Goal: Entertainment & Leisure: Consume media (video, audio)

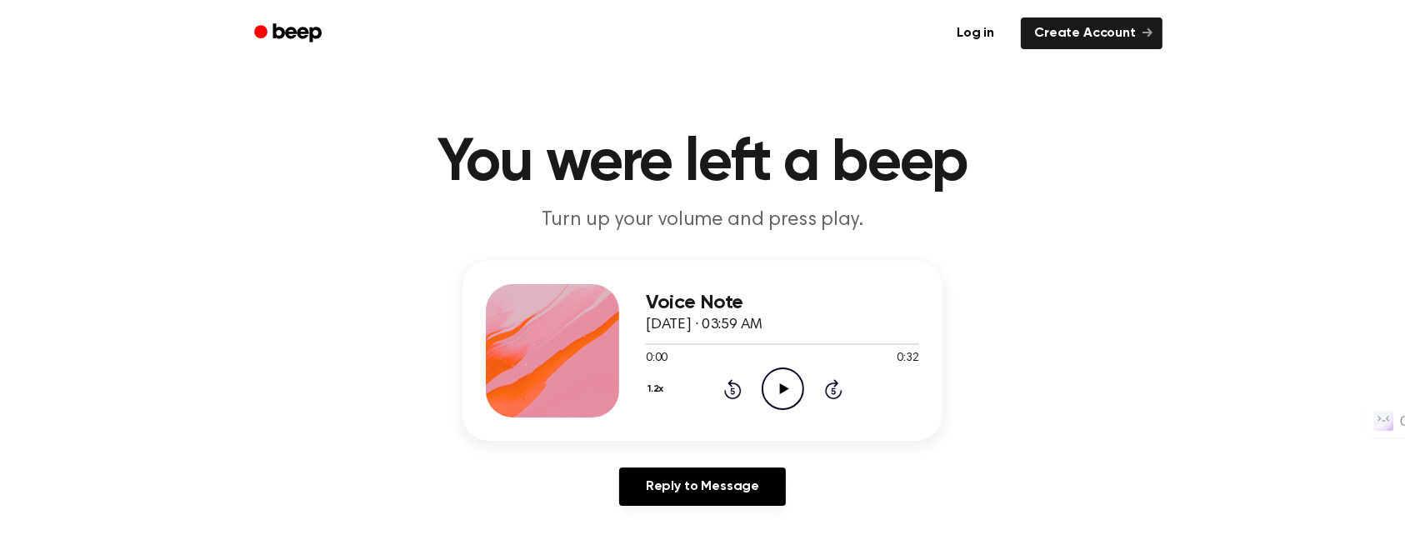
click at [780, 383] on icon at bounding box center [783, 388] width 9 height 11
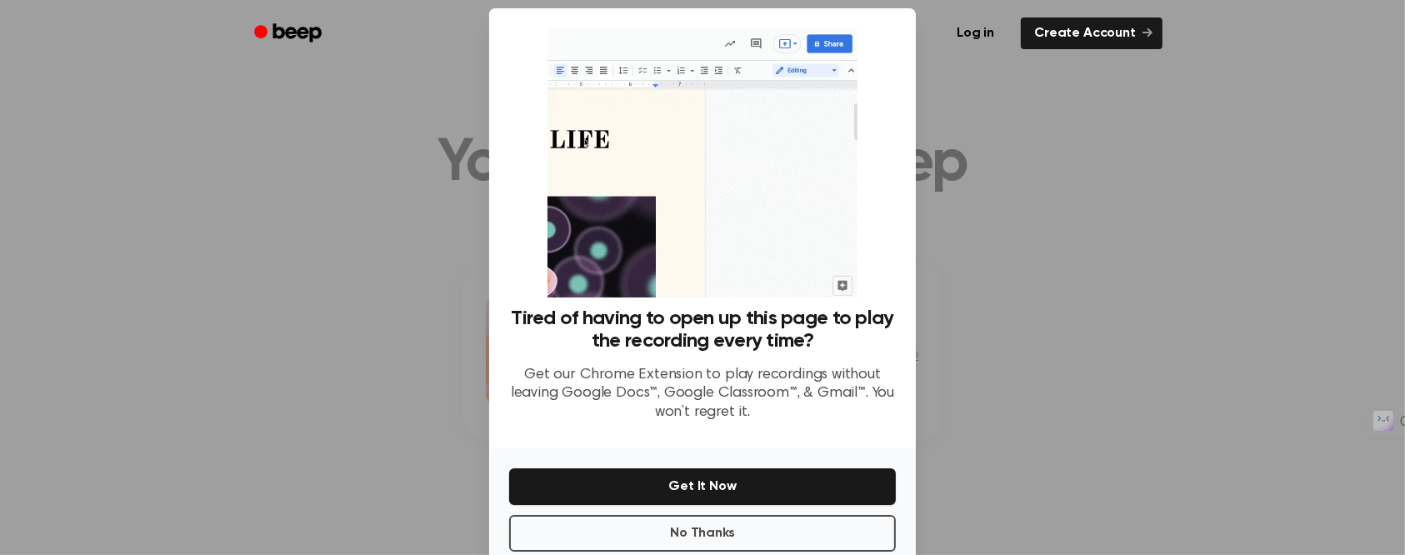
scroll to position [51, 0]
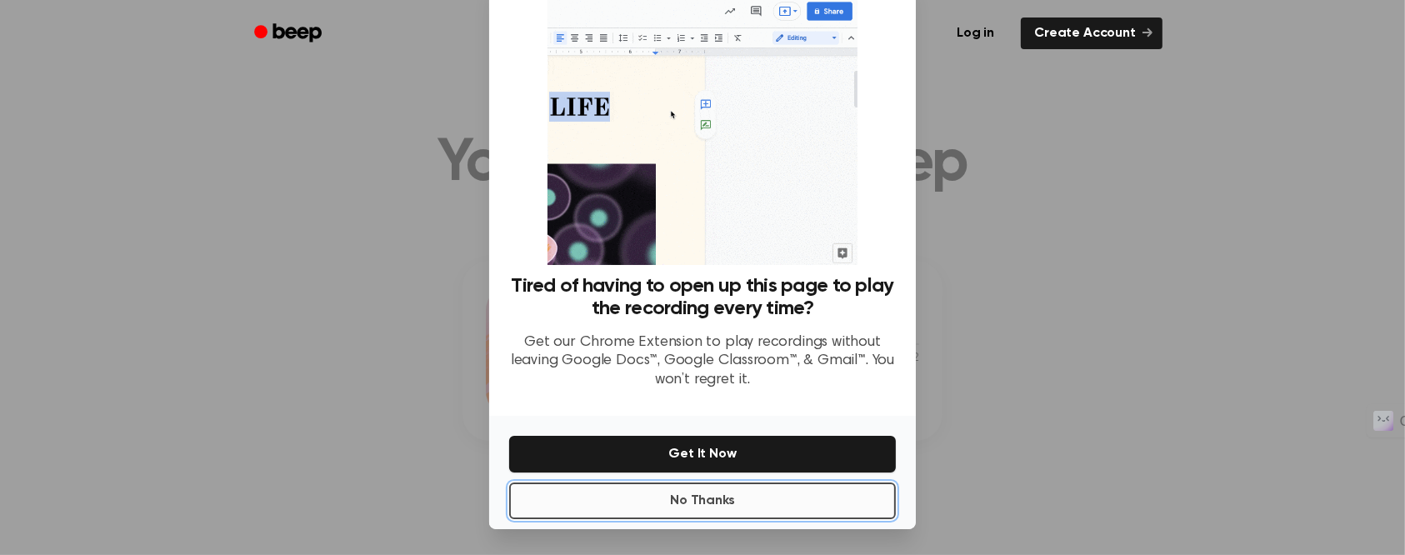
click at [734, 502] on button "No Thanks" at bounding box center [702, 501] width 387 height 37
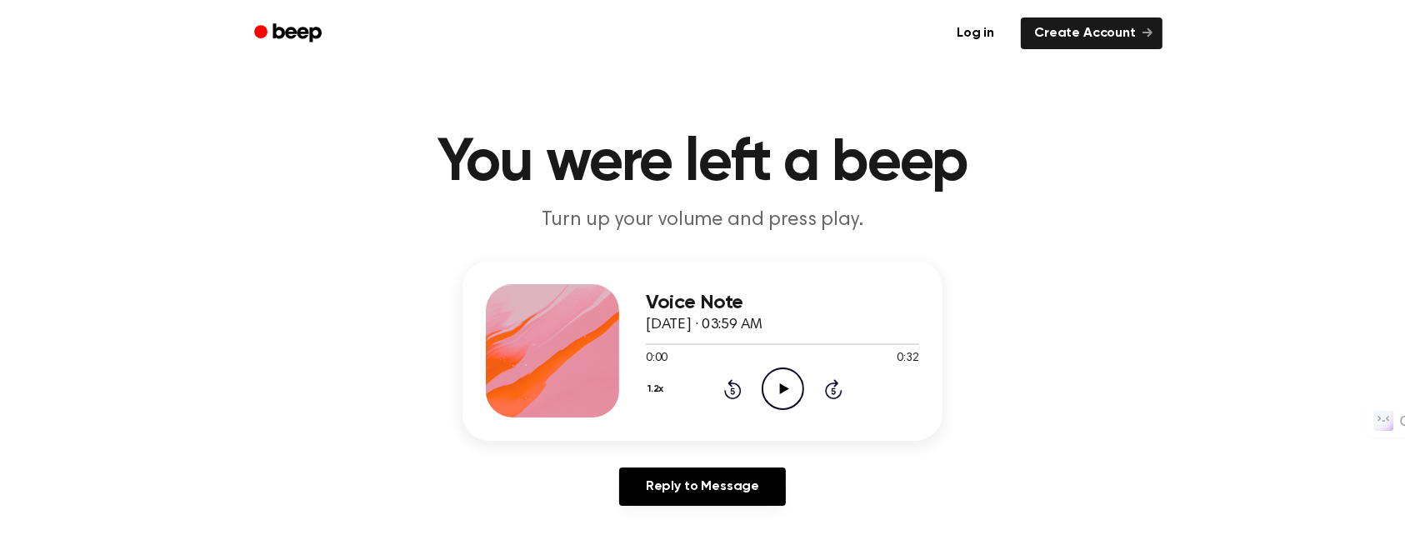
click at [777, 389] on icon "Play Audio" at bounding box center [783, 389] width 43 height 43
click at [774, 384] on icon "Play Audio" at bounding box center [783, 389] width 43 height 43
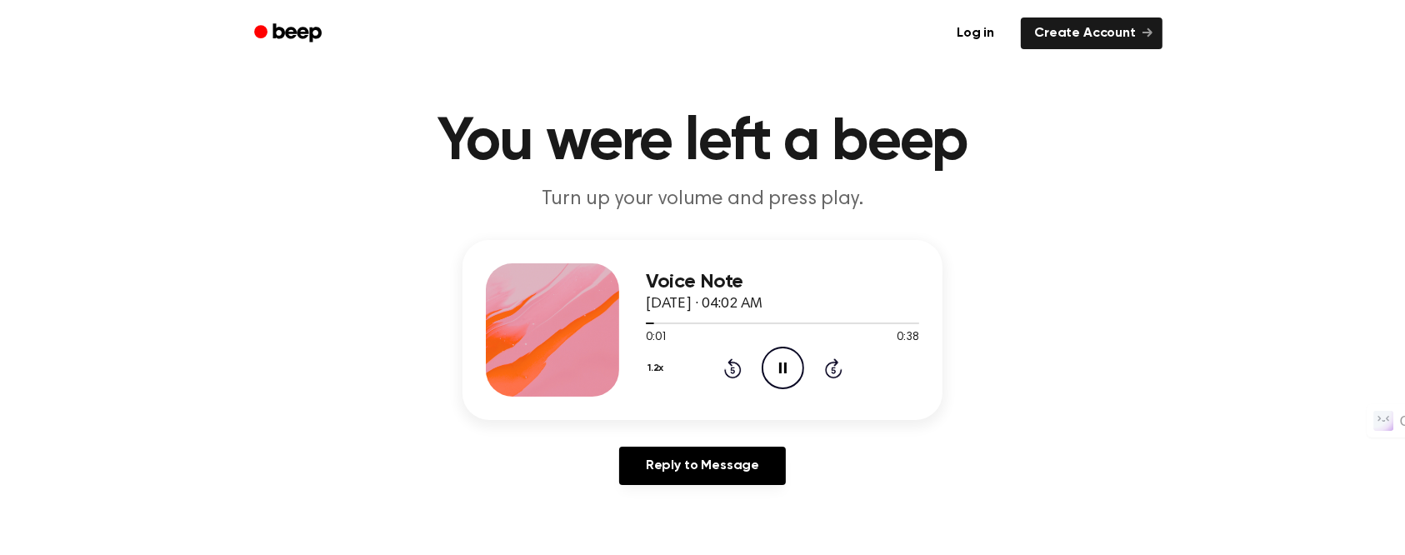
scroll to position [111, 0]
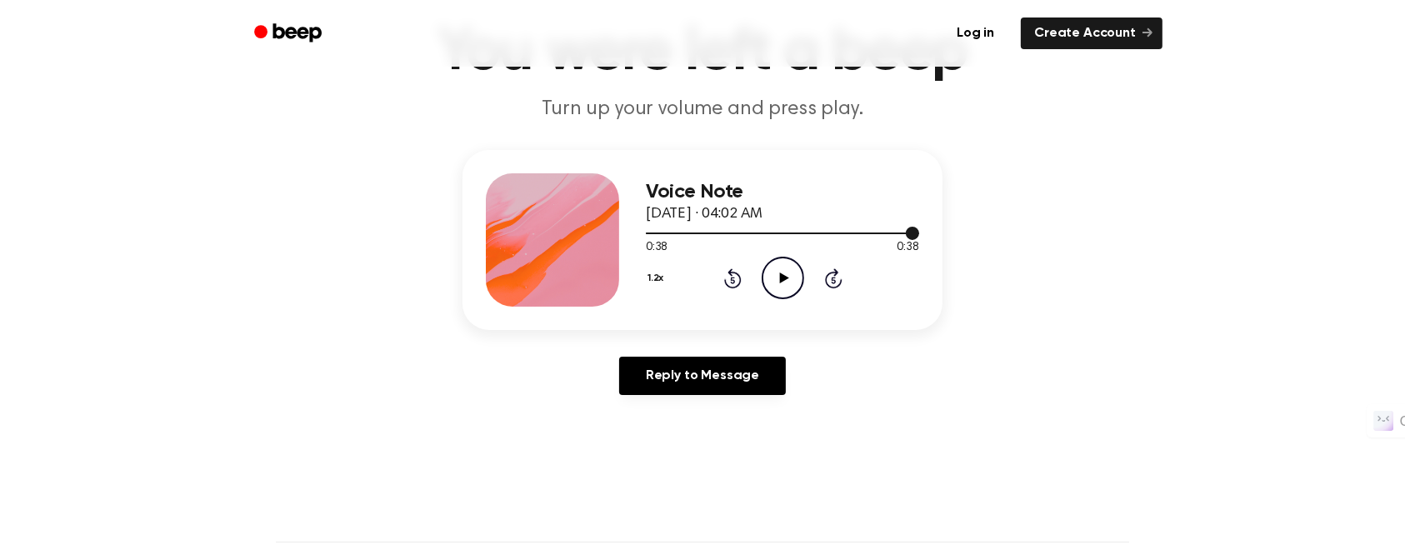
click at [813, 227] on div at bounding box center [782, 232] width 273 height 13
click at [781, 275] on icon at bounding box center [783, 278] width 9 height 11
click at [787, 278] on icon "Pause Audio" at bounding box center [783, 278] width 43 height 43
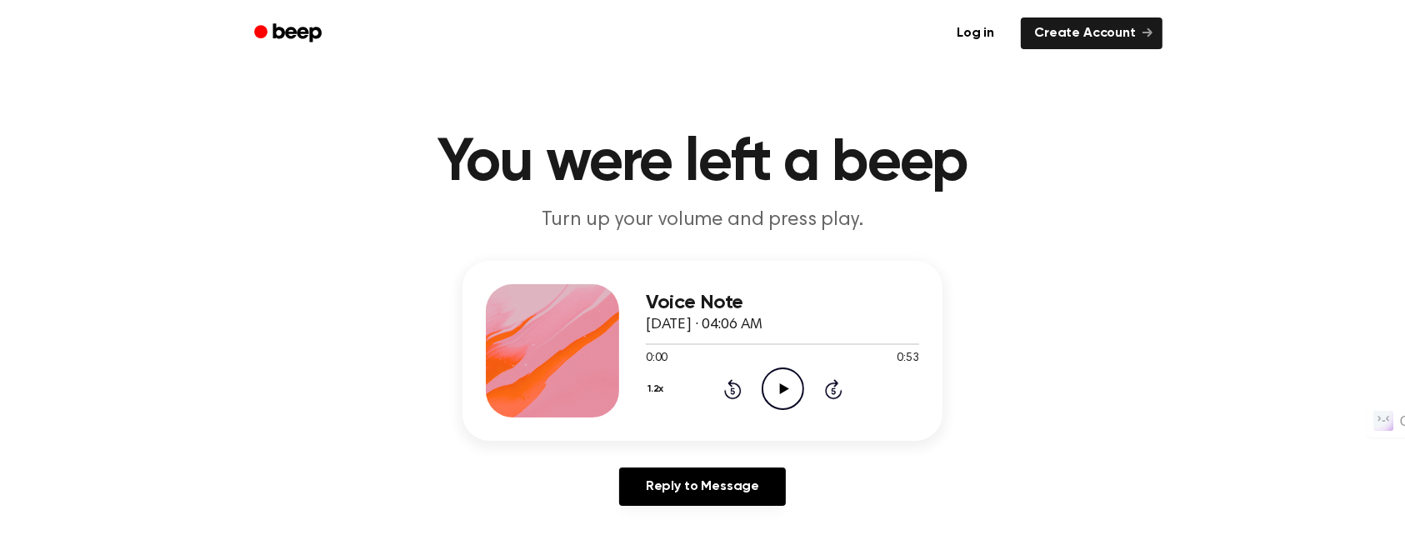
click at [778, 390] on icon "Play Audio" at bounding box center [783, 389] width 43 height 43
